Goal: Task Accomplishment & Management: Use online tool/utility

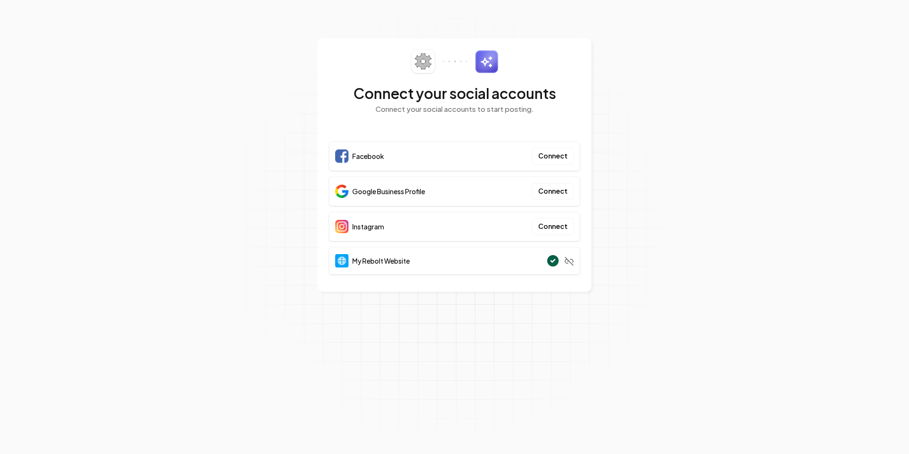
click at [403, 194] on span "Google Business Profile" at bounding box center [388, 191] width 73 height 10
click at [563, 187] on button "Connect" at bounding box center [553, 191] width 42 height 17
click at [381, 430] on div at bounding box center [380, 430] width 13 height 13
click at [559, 191] on button "Connect" at bounding box center [553, 191] width 42 height 17
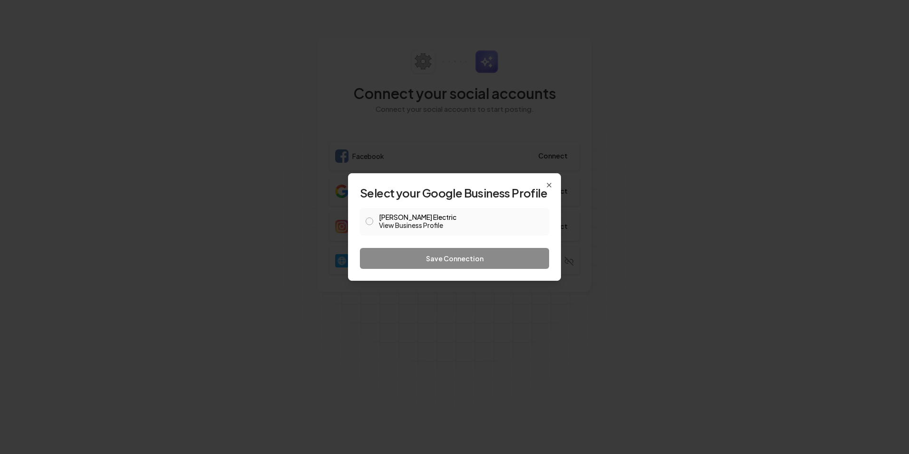
click at [370, 217] on span at bounding box center [370, 221] width 8 height 11
click at [371, 220] on button "Drummond Electric View Business Profile" at bounding box center [370, 221] width 8 height 8
click at [436, 255] on button "Save Connection" at bounding box center [454, 258] width 189 height 21
